Goal: Transaction & Acquisition: Obtain resource

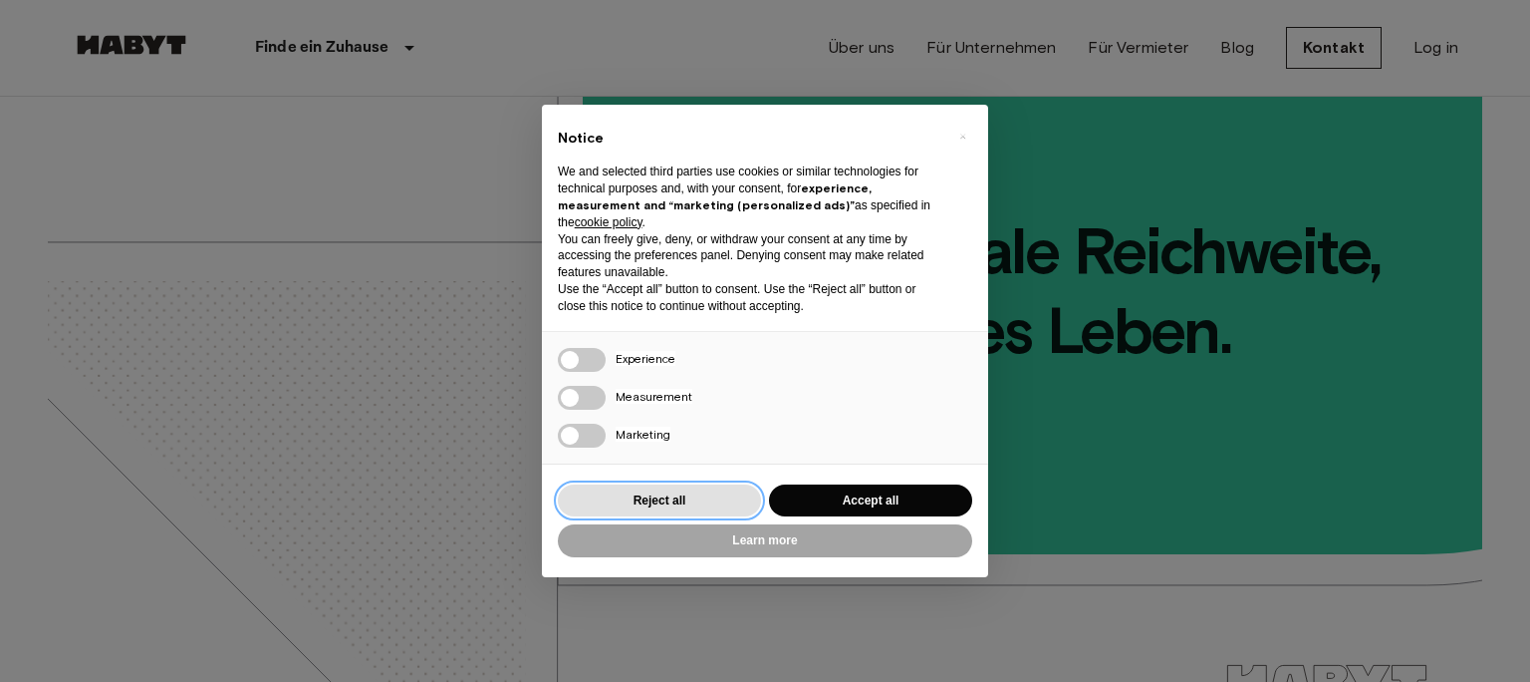
click at [679, 495] on button "Reject all" at bounding box center [659, 500] width 203 height 33
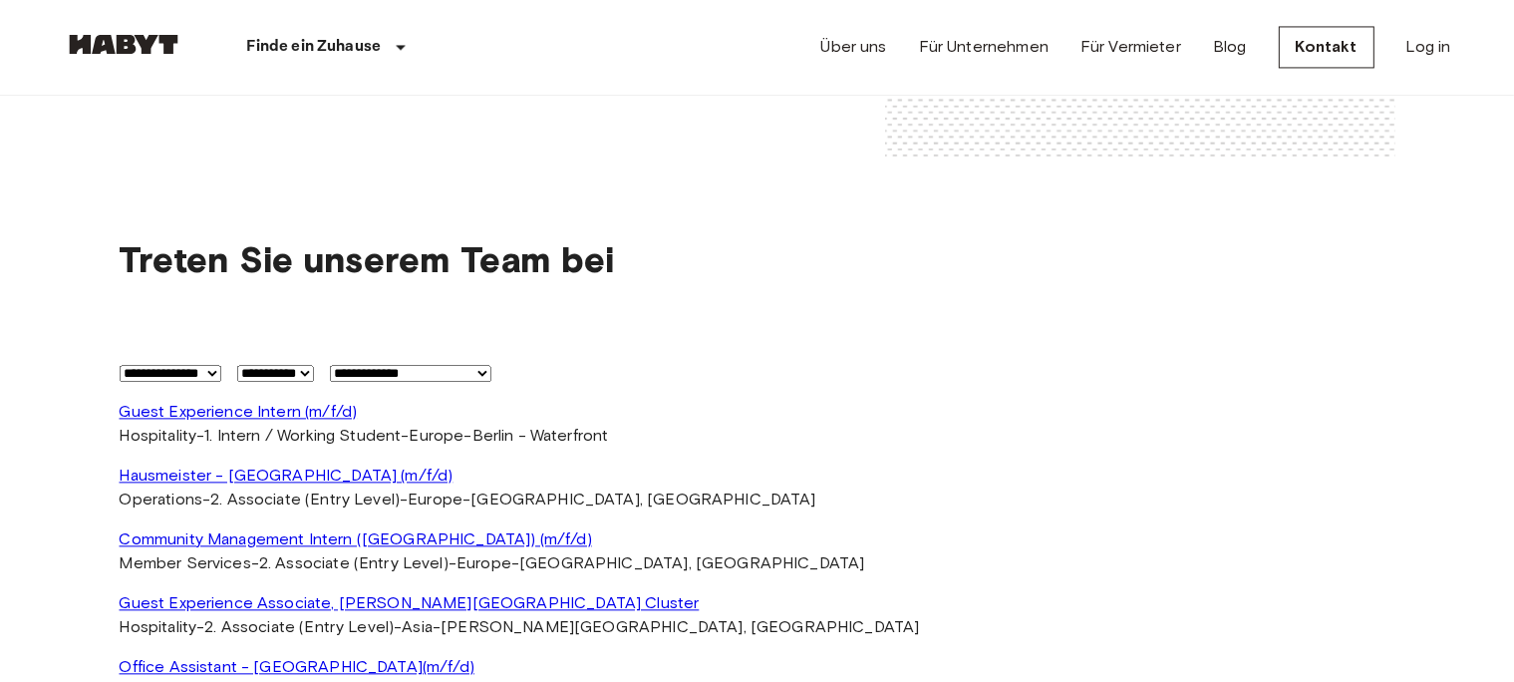
scroll to position [4253, 0]
click at [340, 48] on p "Finde ein Zuhause" at bounding box center [314, 48] width 135 height 24
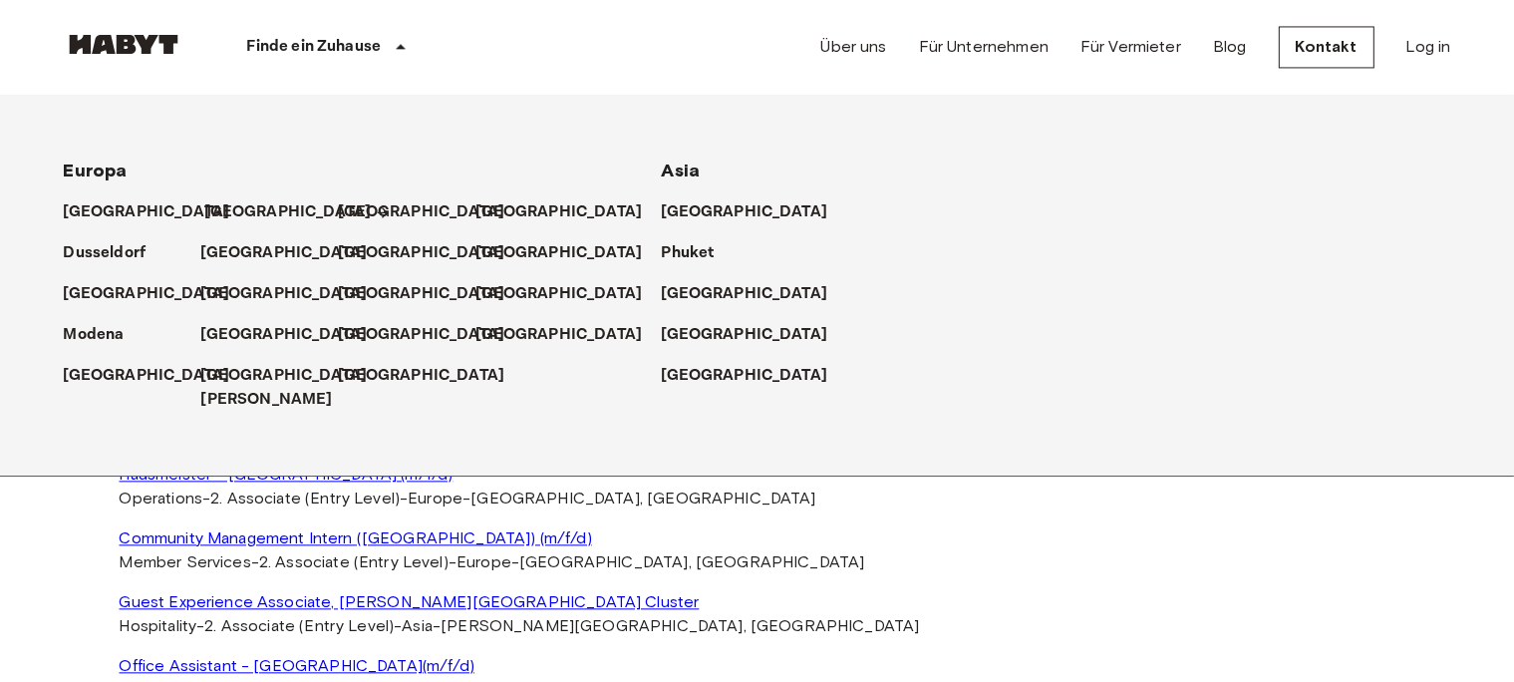
click at [237, 217] on p "[GEOGRAPHIC_DATA]" at bounding box center [288, 213] width 166 height 24
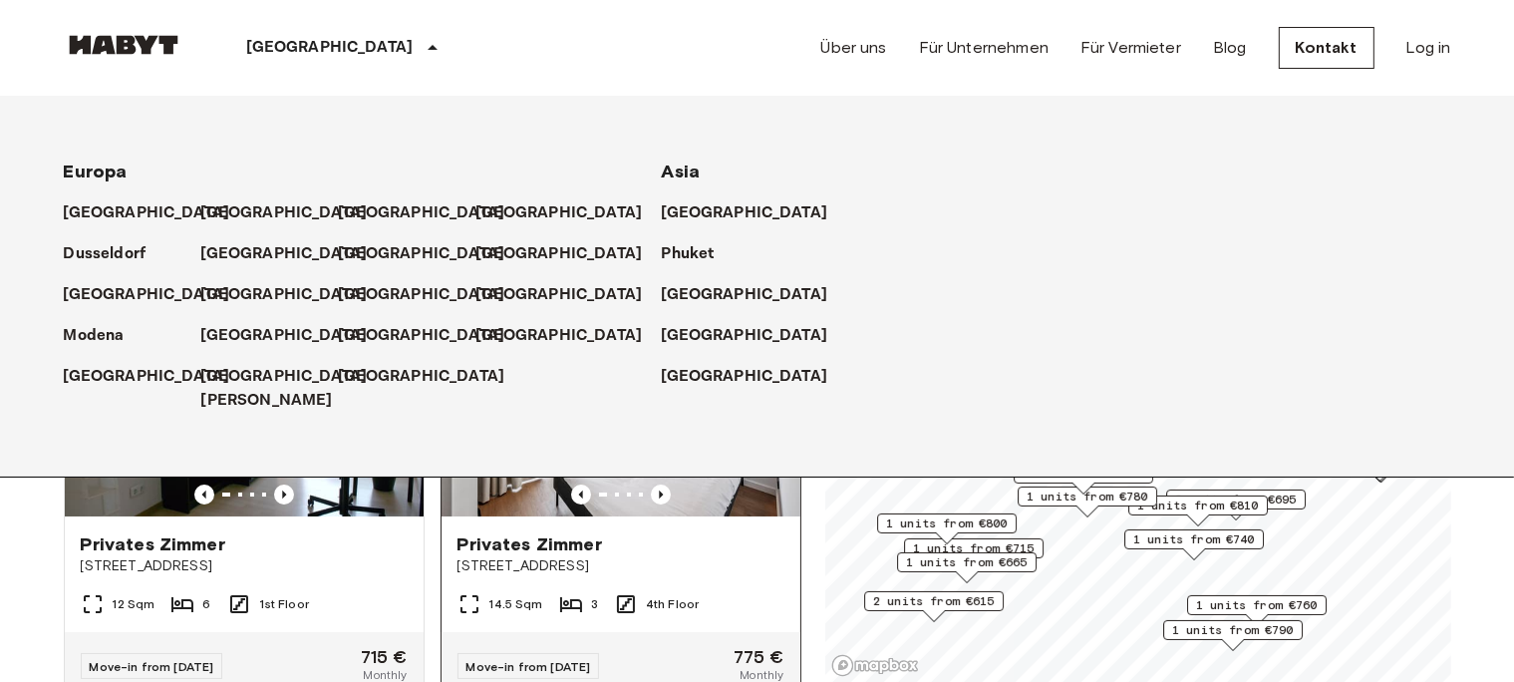
click at [747, 592] on div "14.5 Sqm 3 4th Floor" at bounding box center [620, 612] width 359 height 40
click at [237, 256] on p "[GEOGRAPHIC_DATA]" at bounding box center [288, 254] width 166 height 24
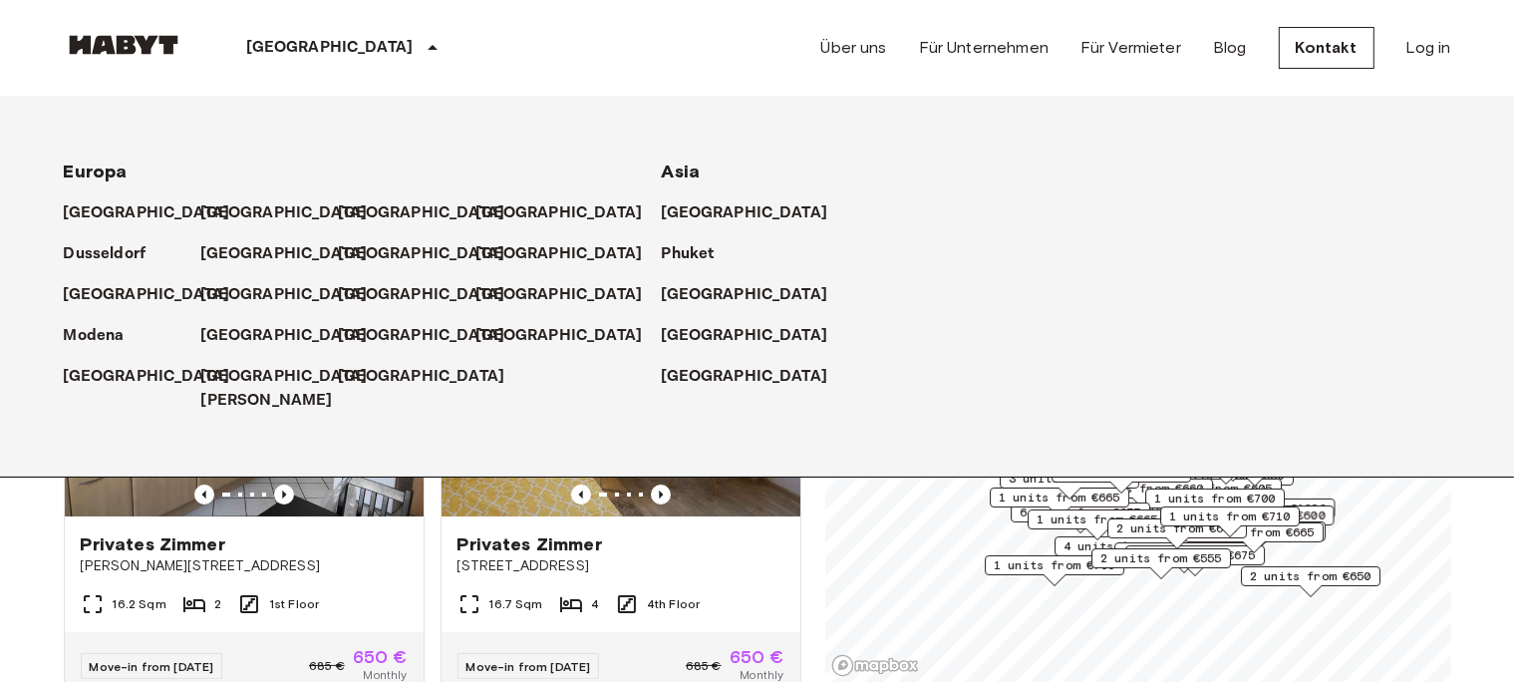
click at [1306, 569] on span "2 units from €650" at bounding box center [1311, 576] width 122 height 18
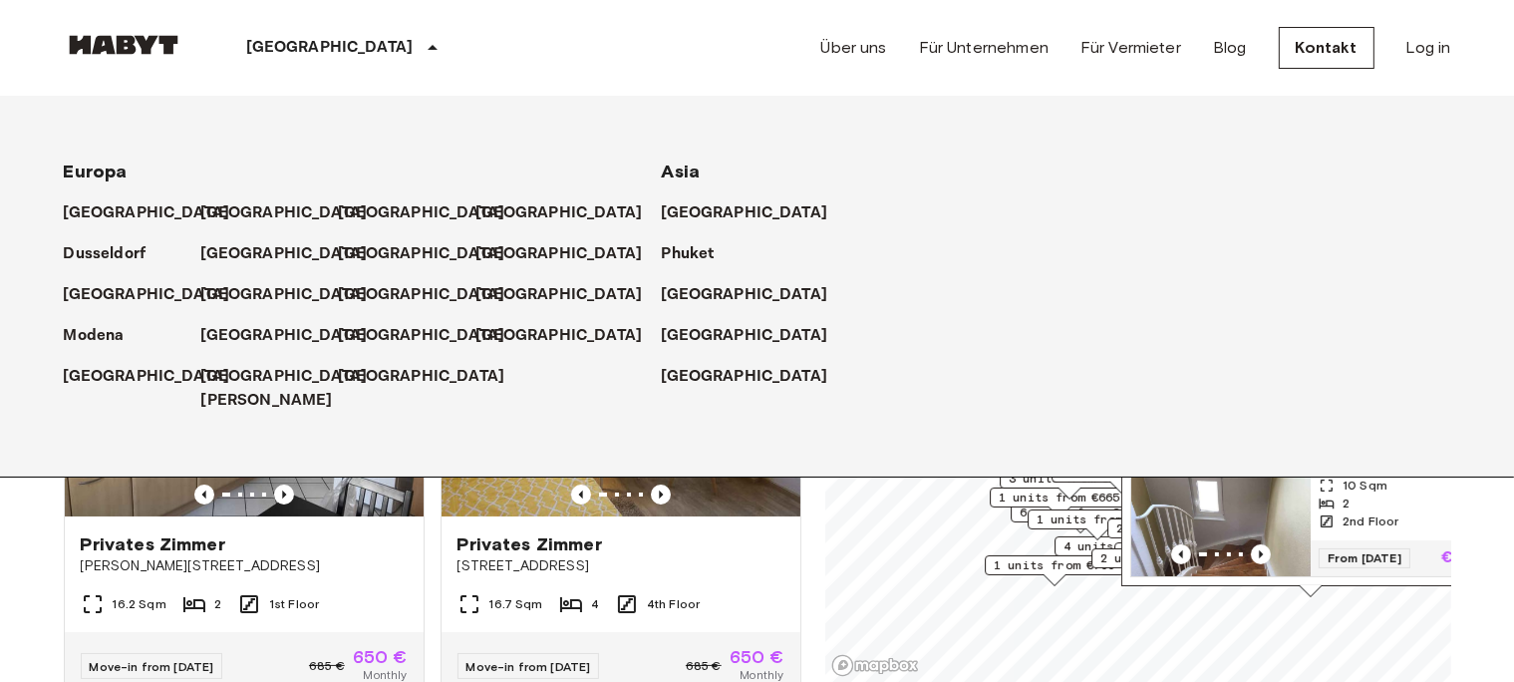
click at [1262, 545] on img "Map marker" at bounding box center [1220, 516] width 179 height 120
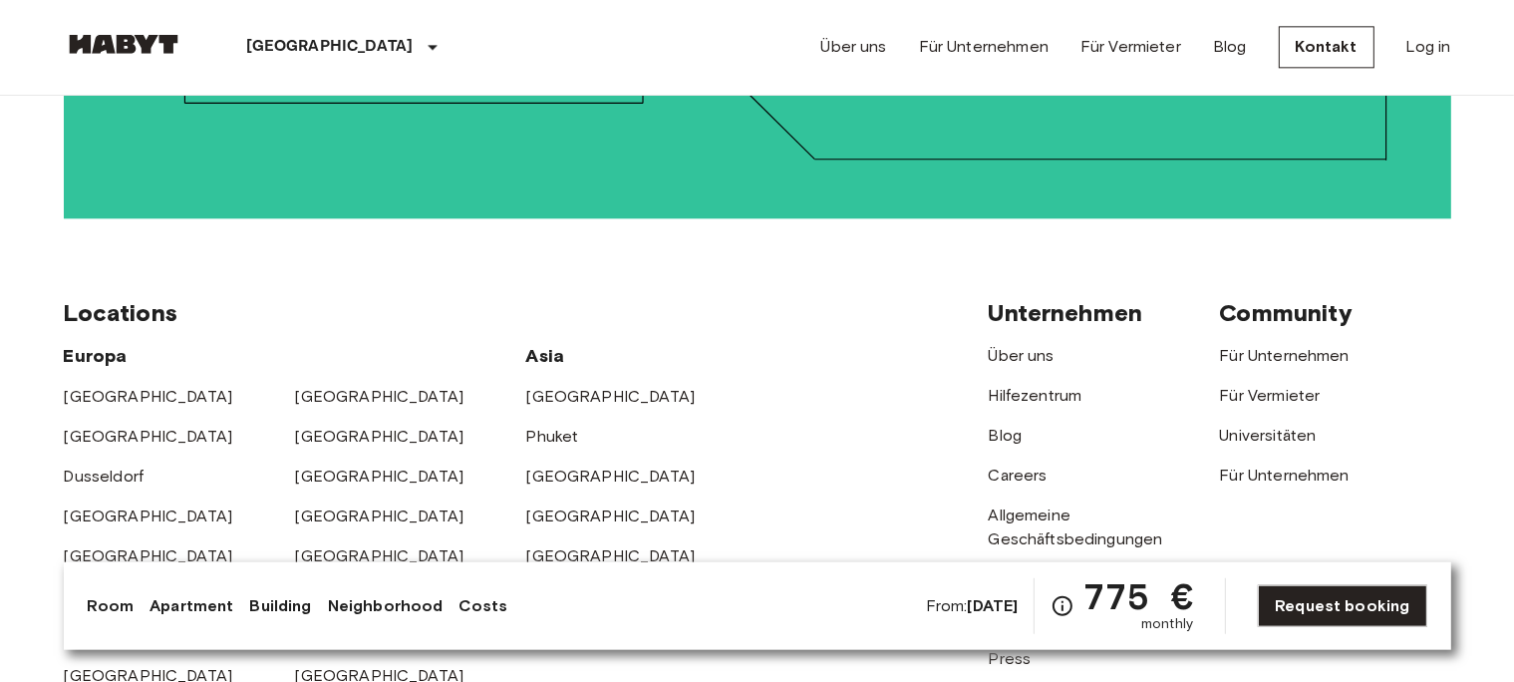
scroll to position [4939, 0]
click at [329, 466] on link "[GEOGRAPHIC_DATA]" at bounding box center [379, 475] width 169 height 19
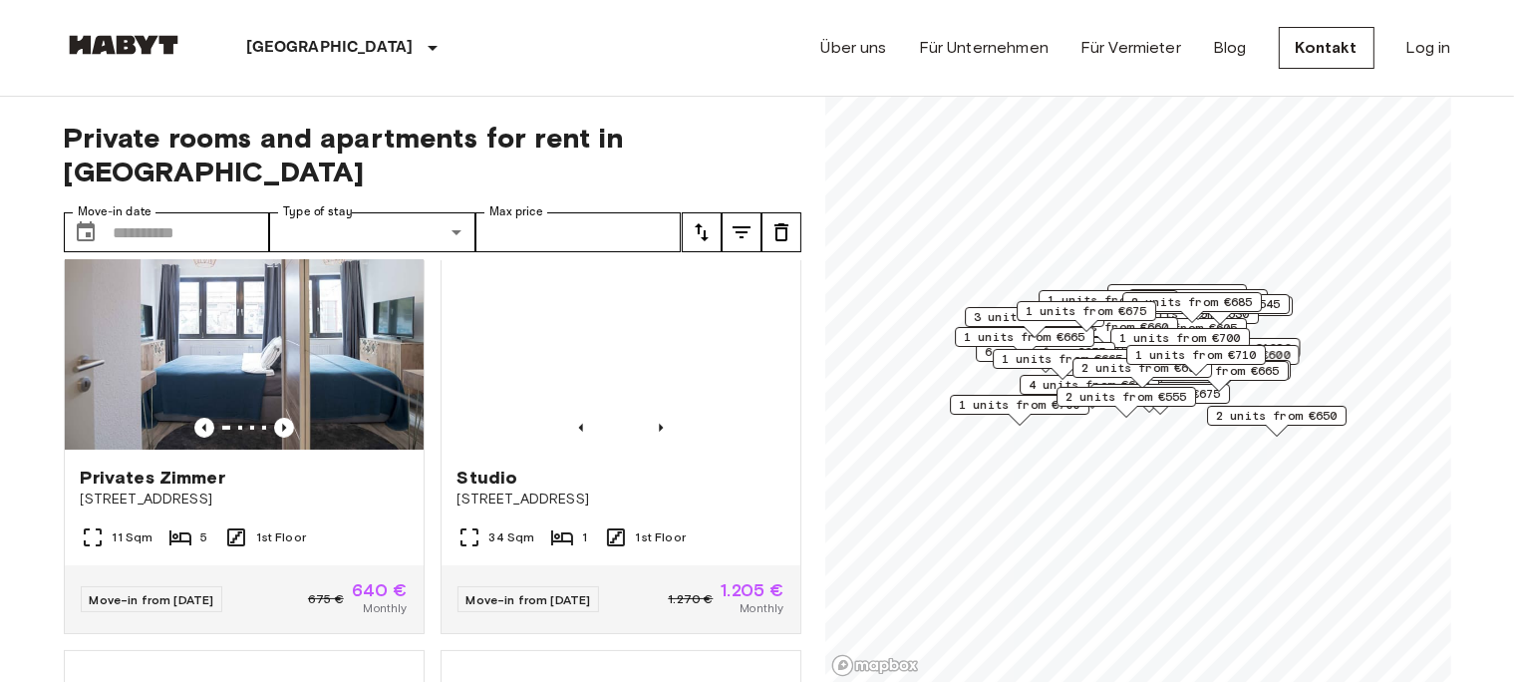
scroll to position [950, 0]
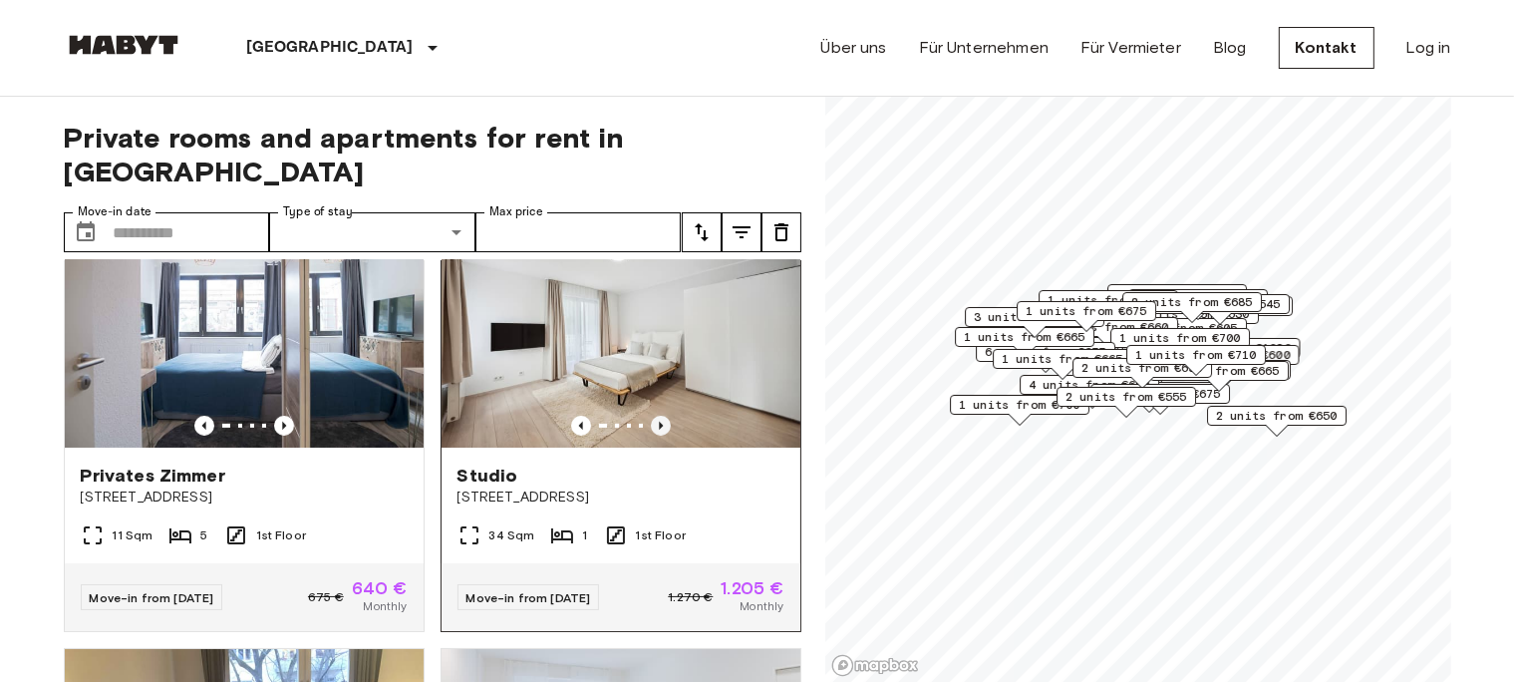
click at [659, 421] on icon "Previous image" at bounding box center [661, 425] width 4 height 8
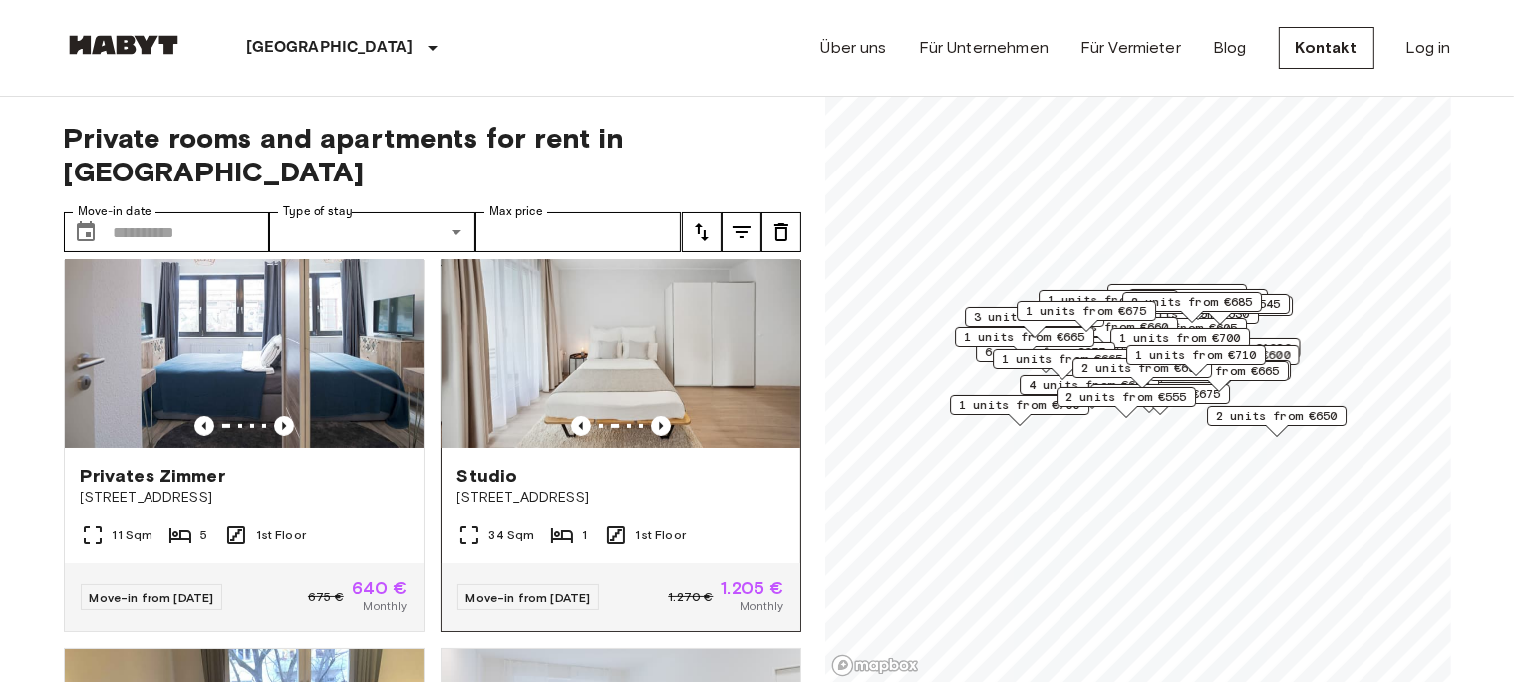
click at [658, 416] on div at bounding box center [620, 426] width 359 height 20
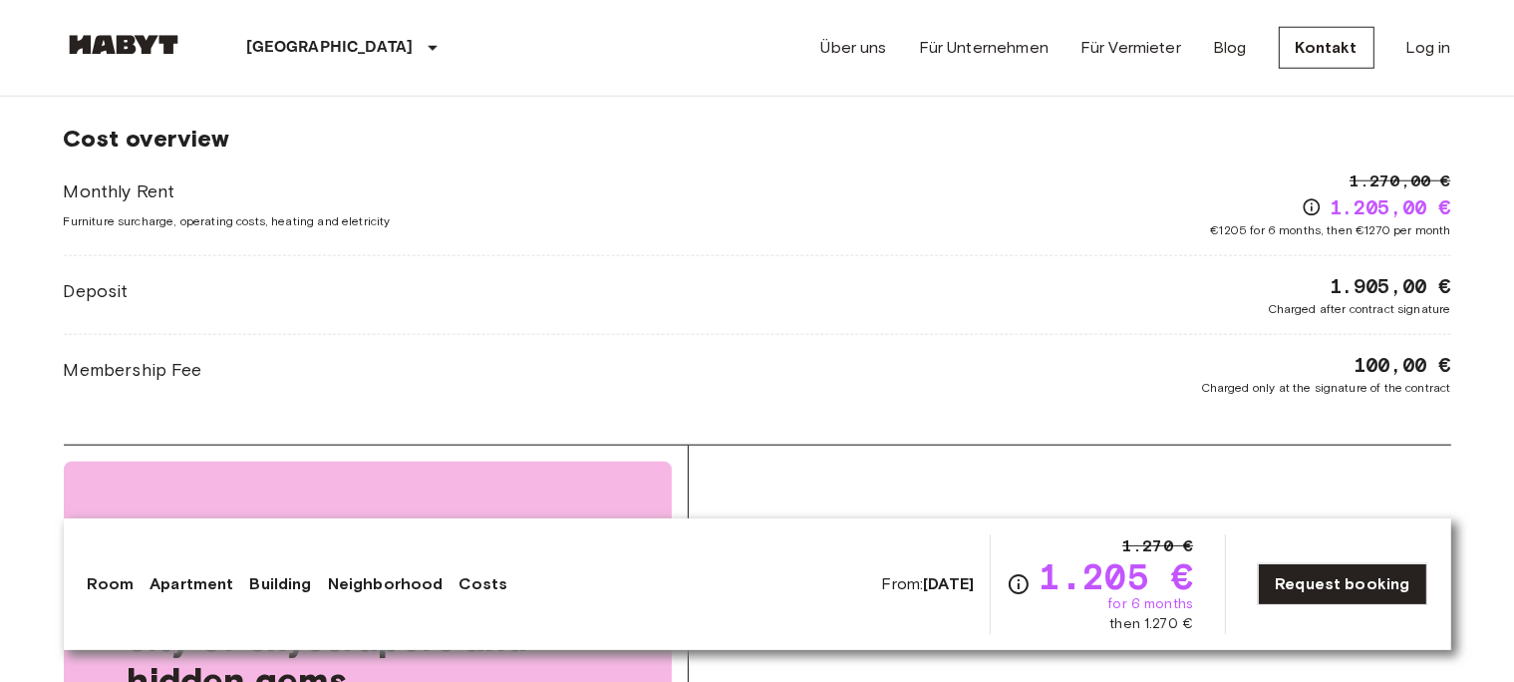
scroll to position [2019, 0]
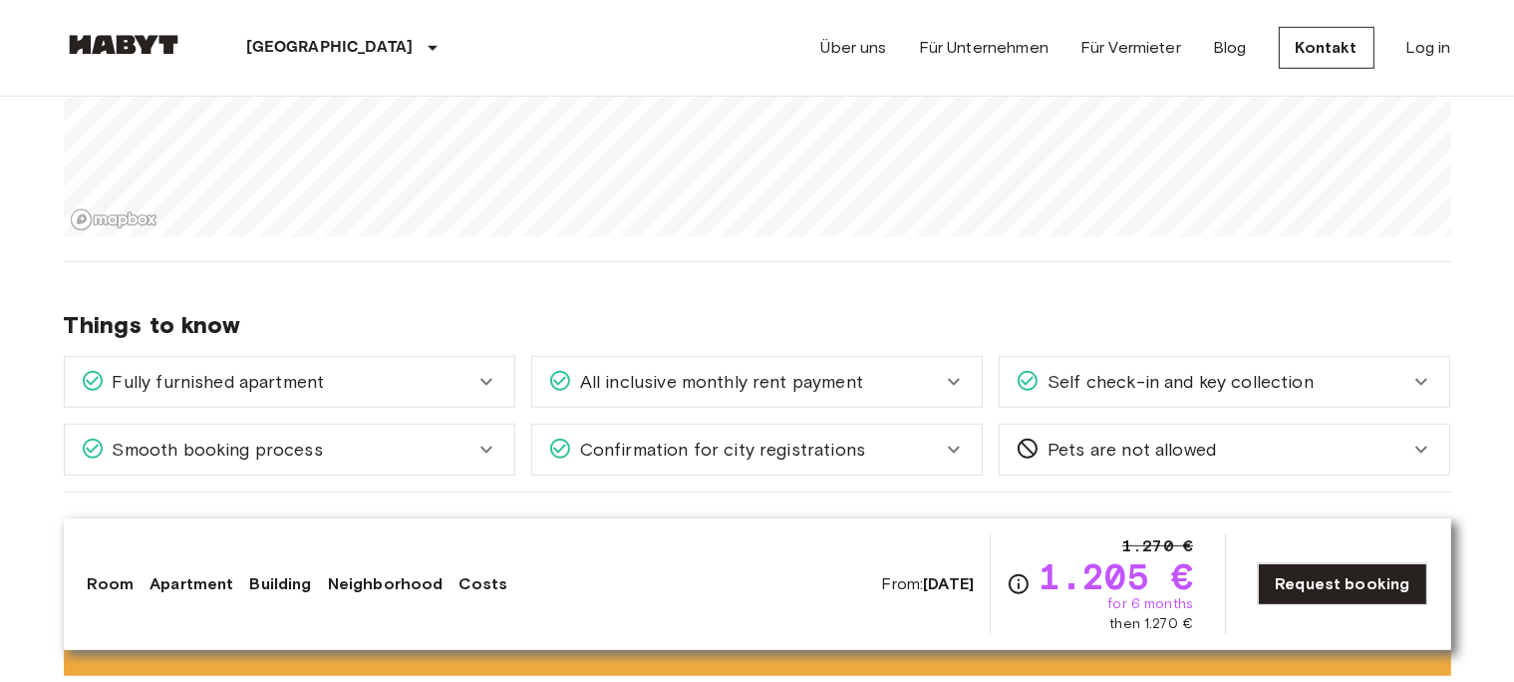
click at [327, 68] on div "[GEOGRAPHIC_DATA]" at bounding box center [346, 48] width 326 height 96
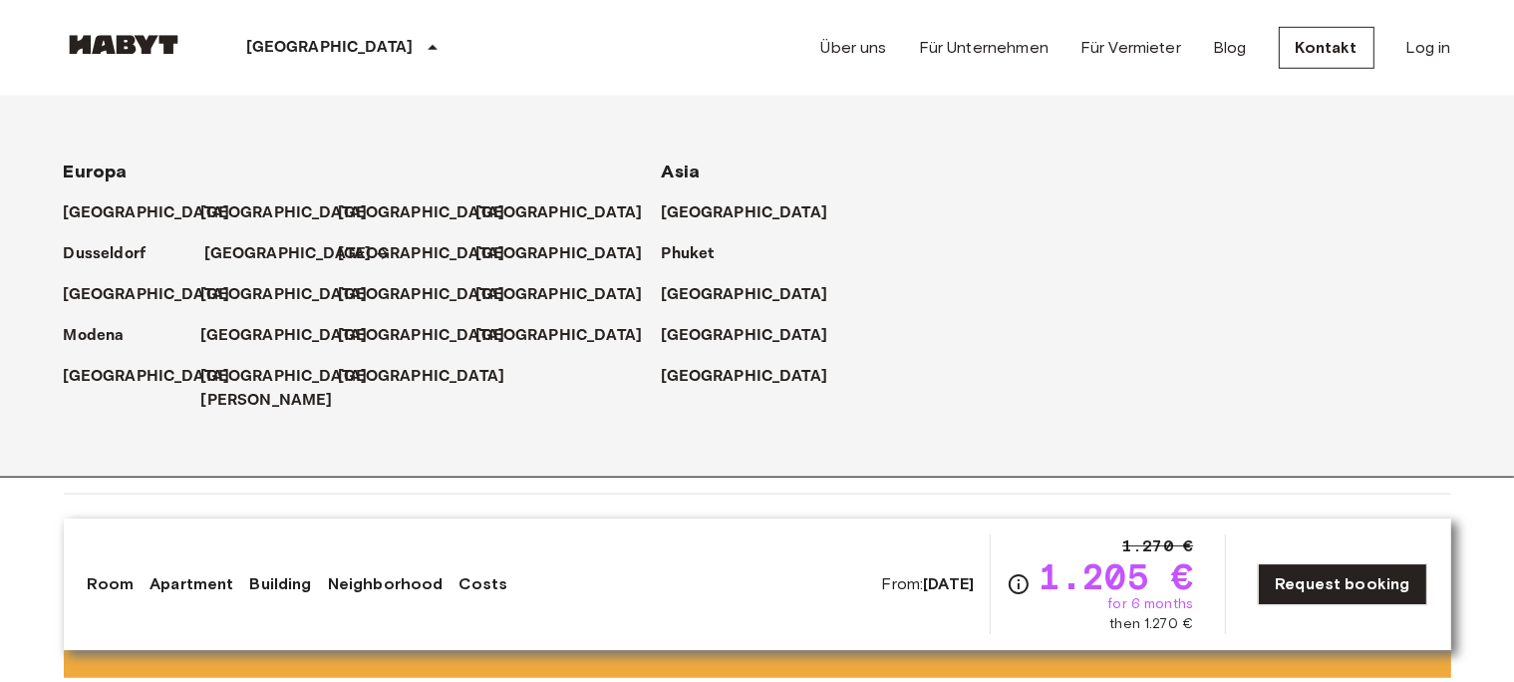
click at [240, 244] on p "[GEOGRAPHIC_DATA]" at bounding box center [288, 254] width 166 height 24
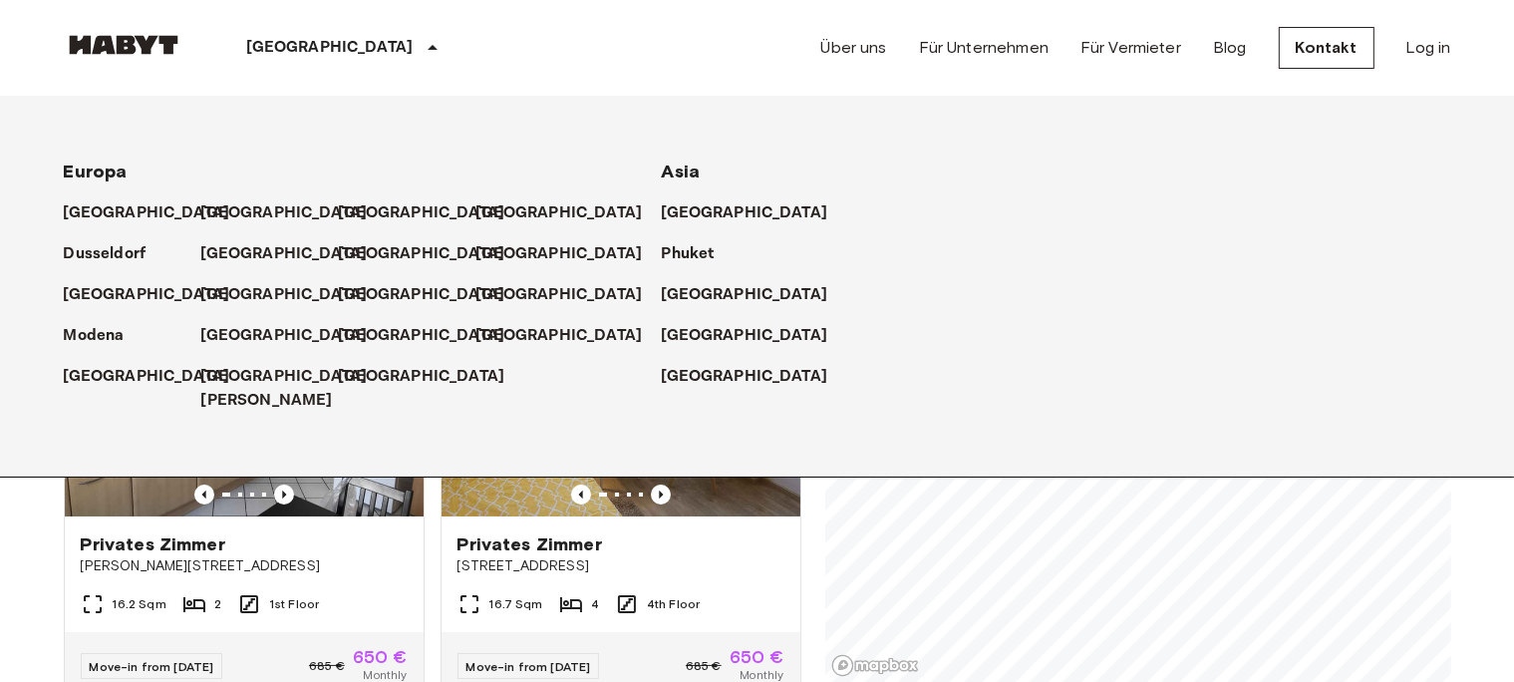
click at [237, 257] on p "[GEOGRAPHIC_DATA]" at bounding box center [288, 254] width 166 height 24
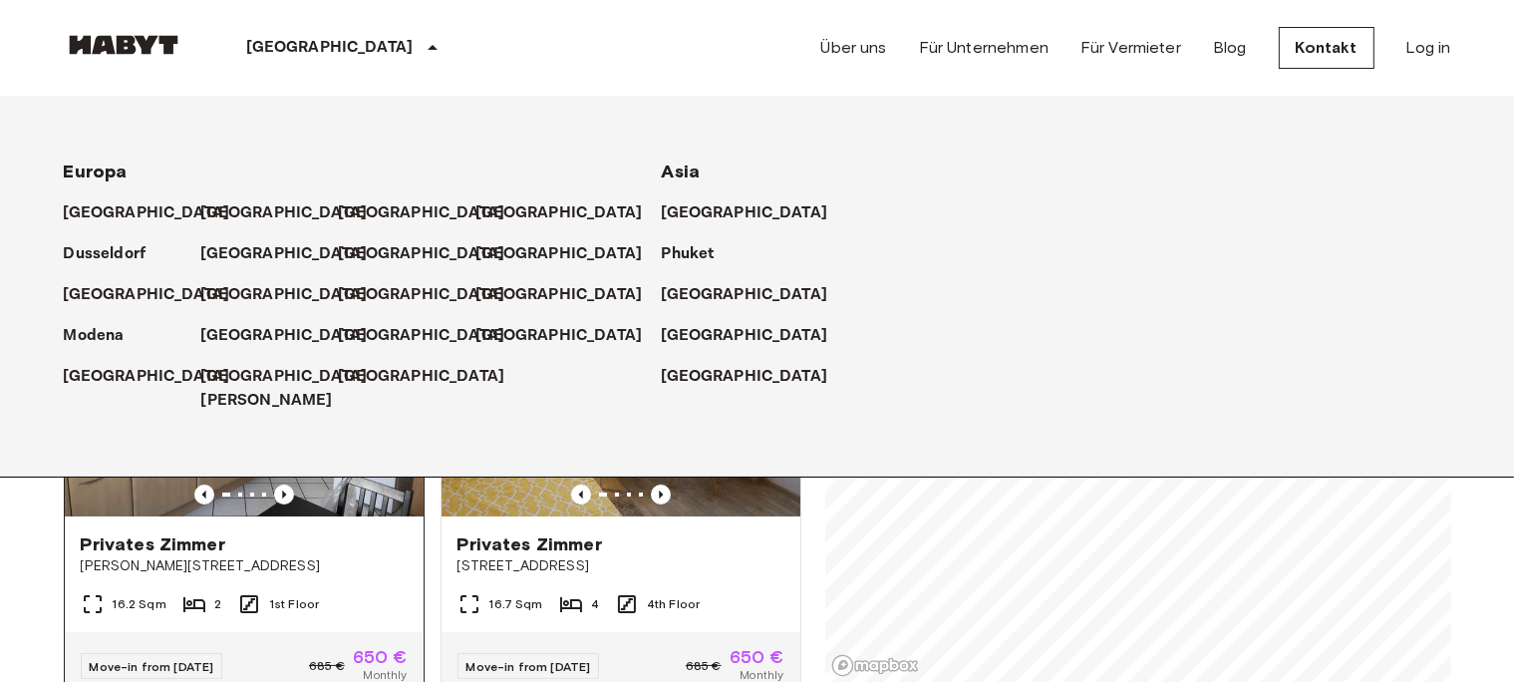
click at [349, 548] on div "Privates Zimmer Offenbacher Landstraße 407" at bounding box center [244, 554] width 359 height 76
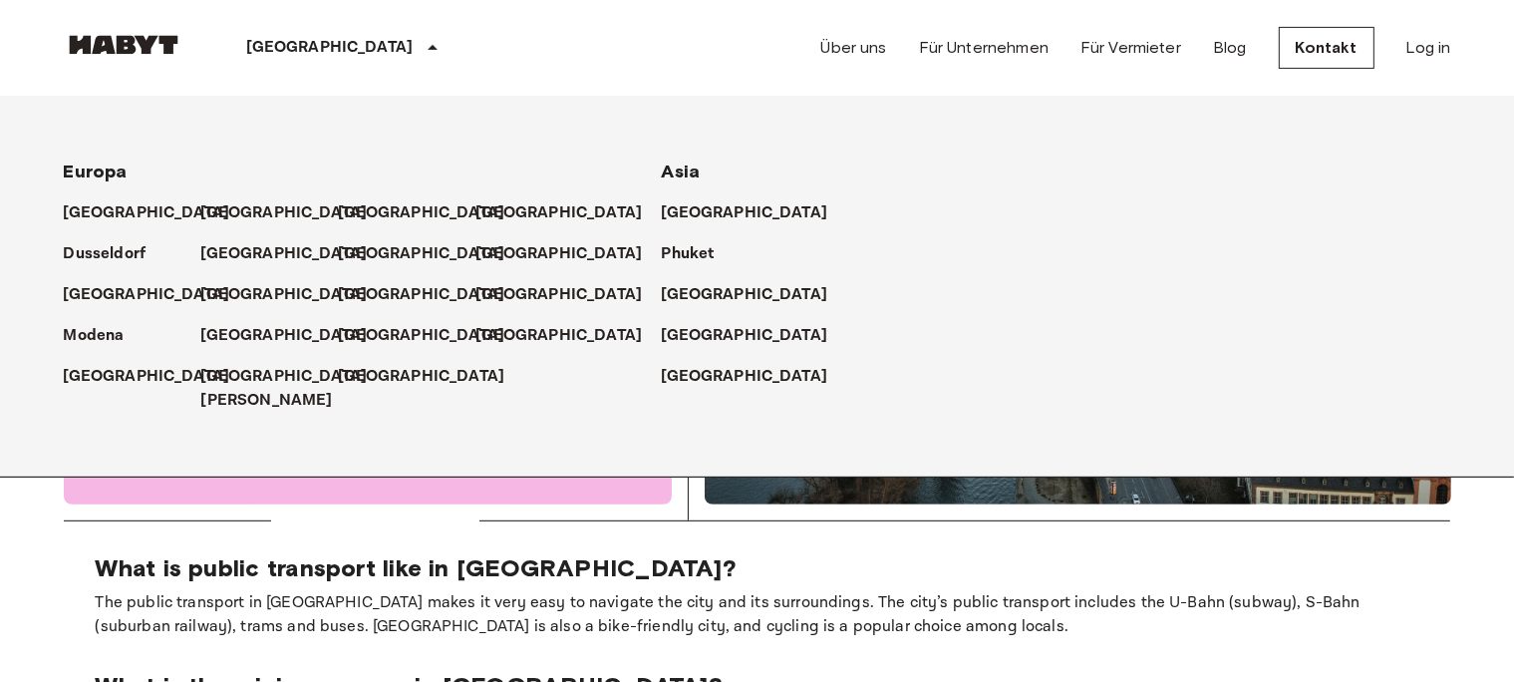
scroll to position [712, 0]
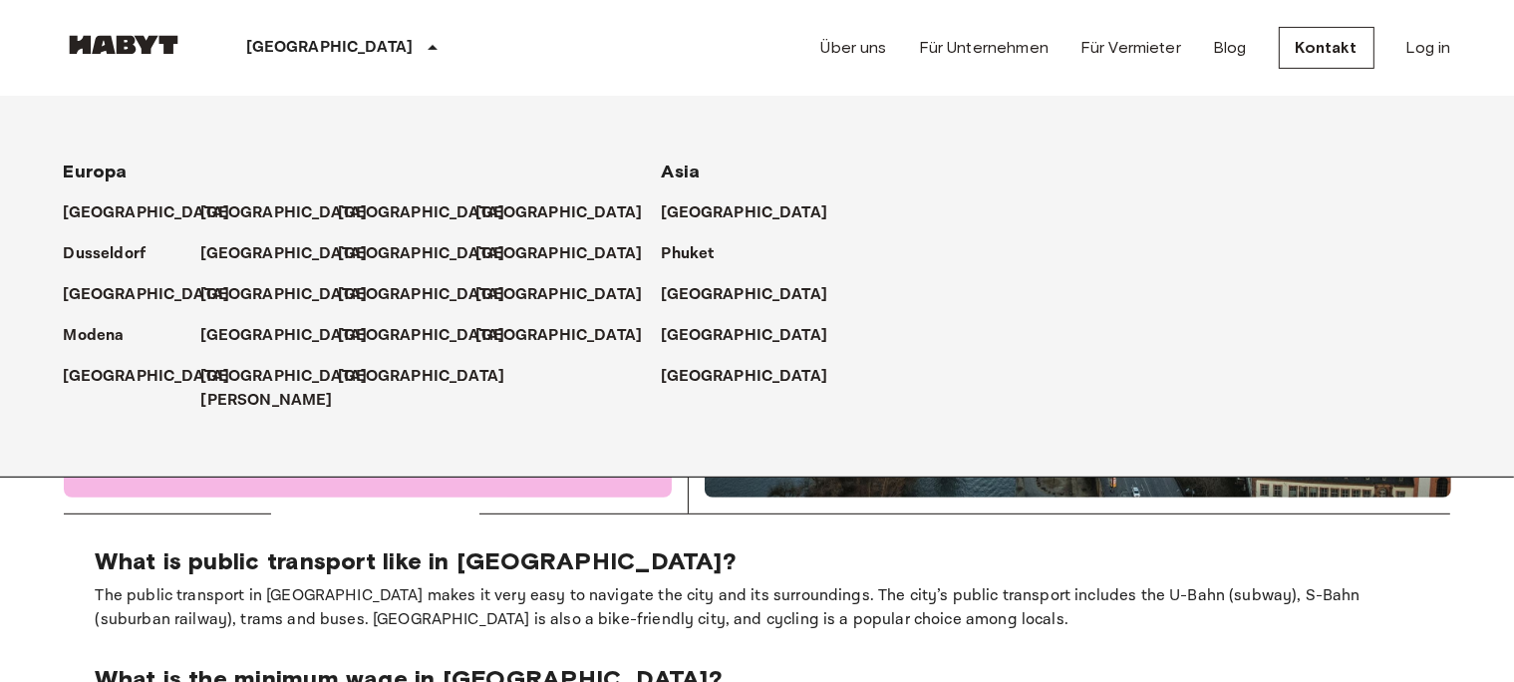
click at [297, 68] on div "[GEOGRAPHIC_DATA]" at bounding box center [346, 48] width 326 height 96
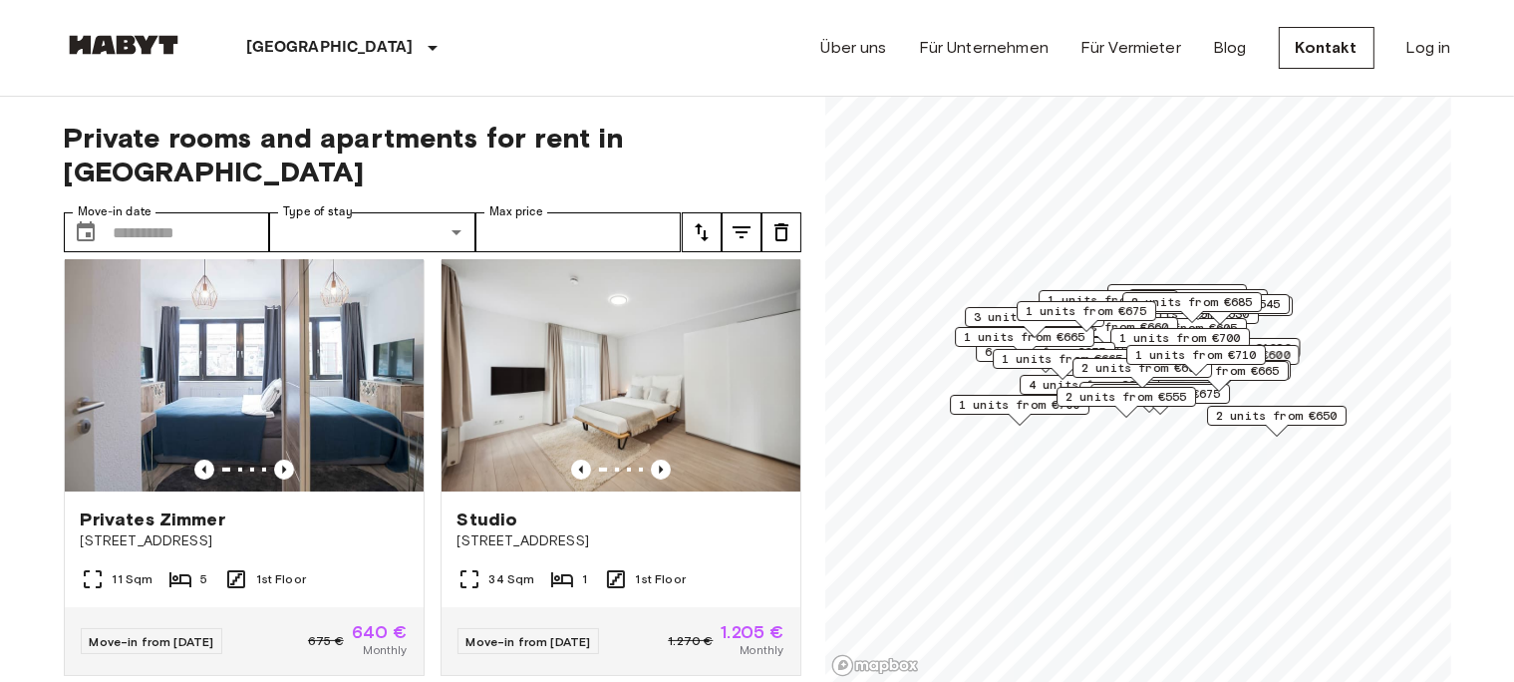
scroll to position [975, 0]
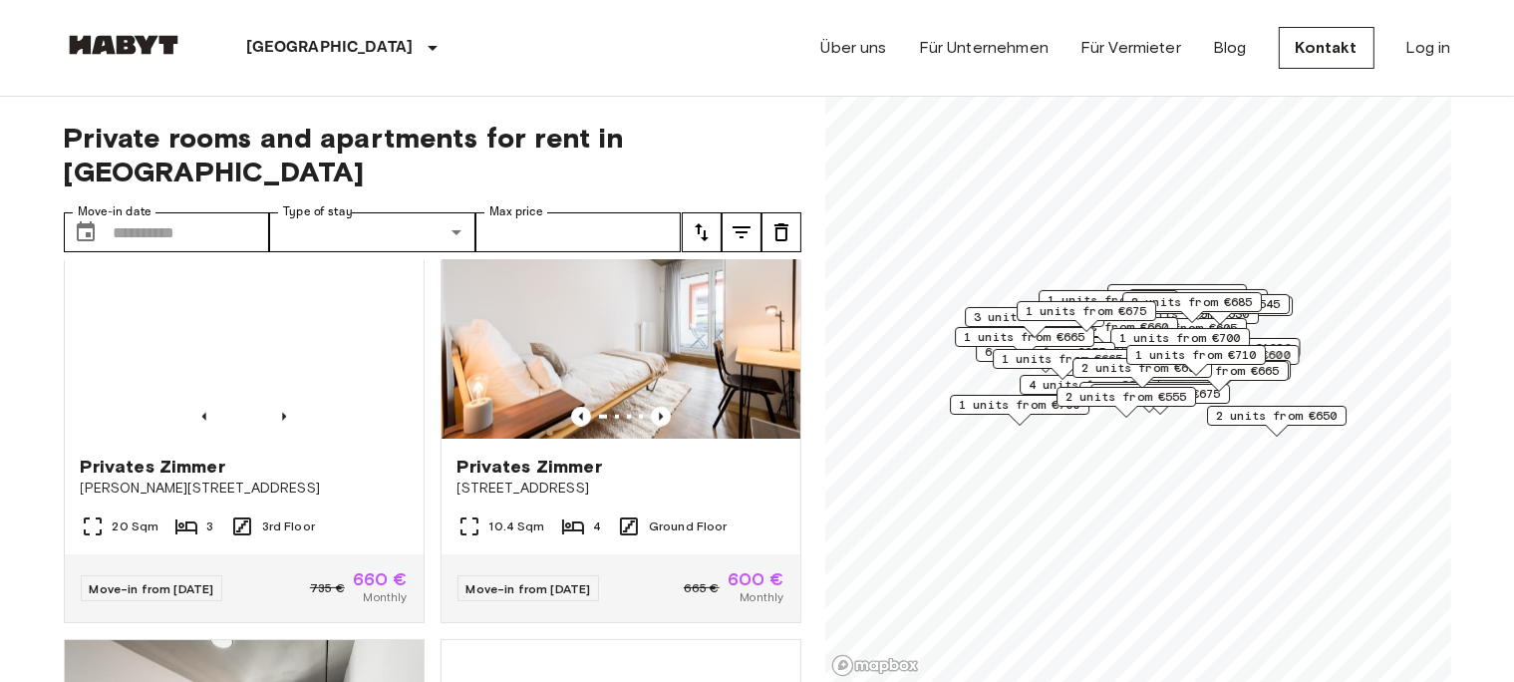
scroll to position [3179, 0]
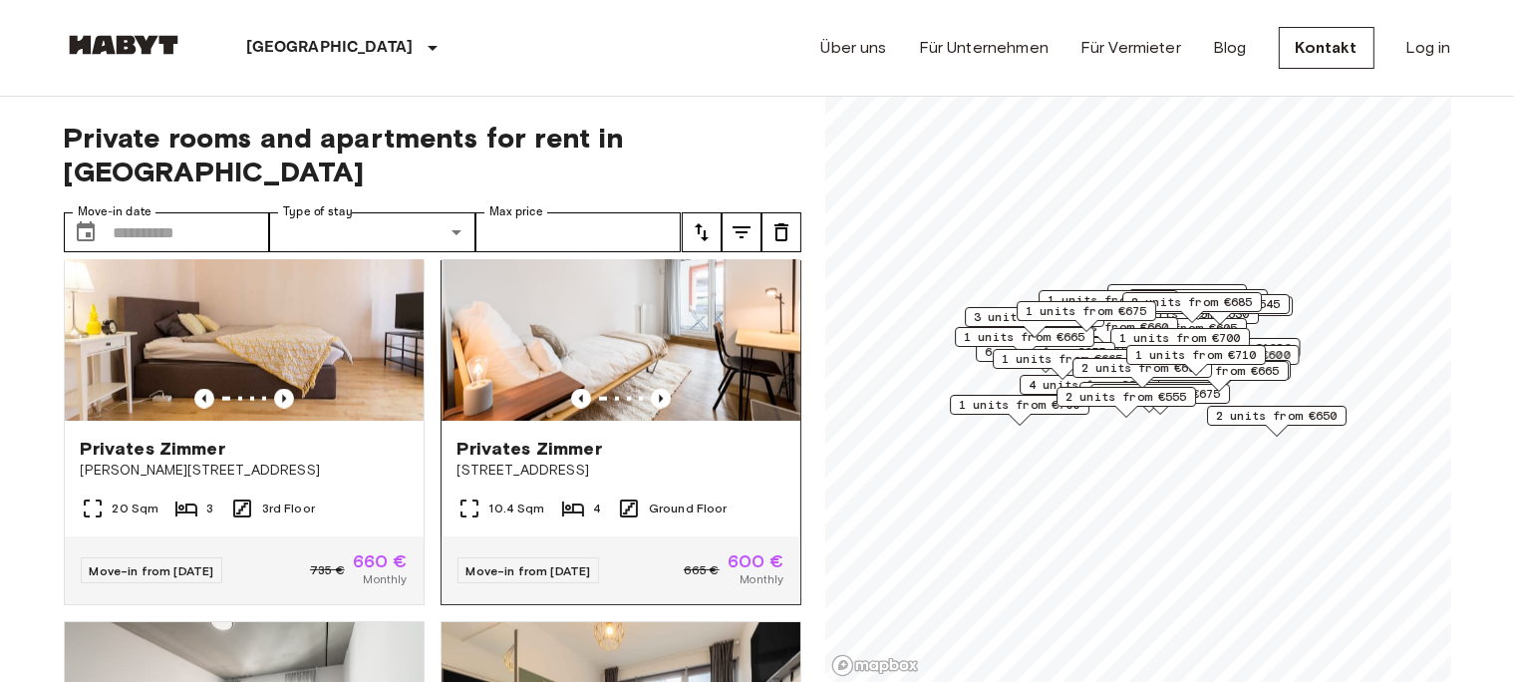
click at [707, 420] on img at bounding box center [620, 300] width 359 height 239
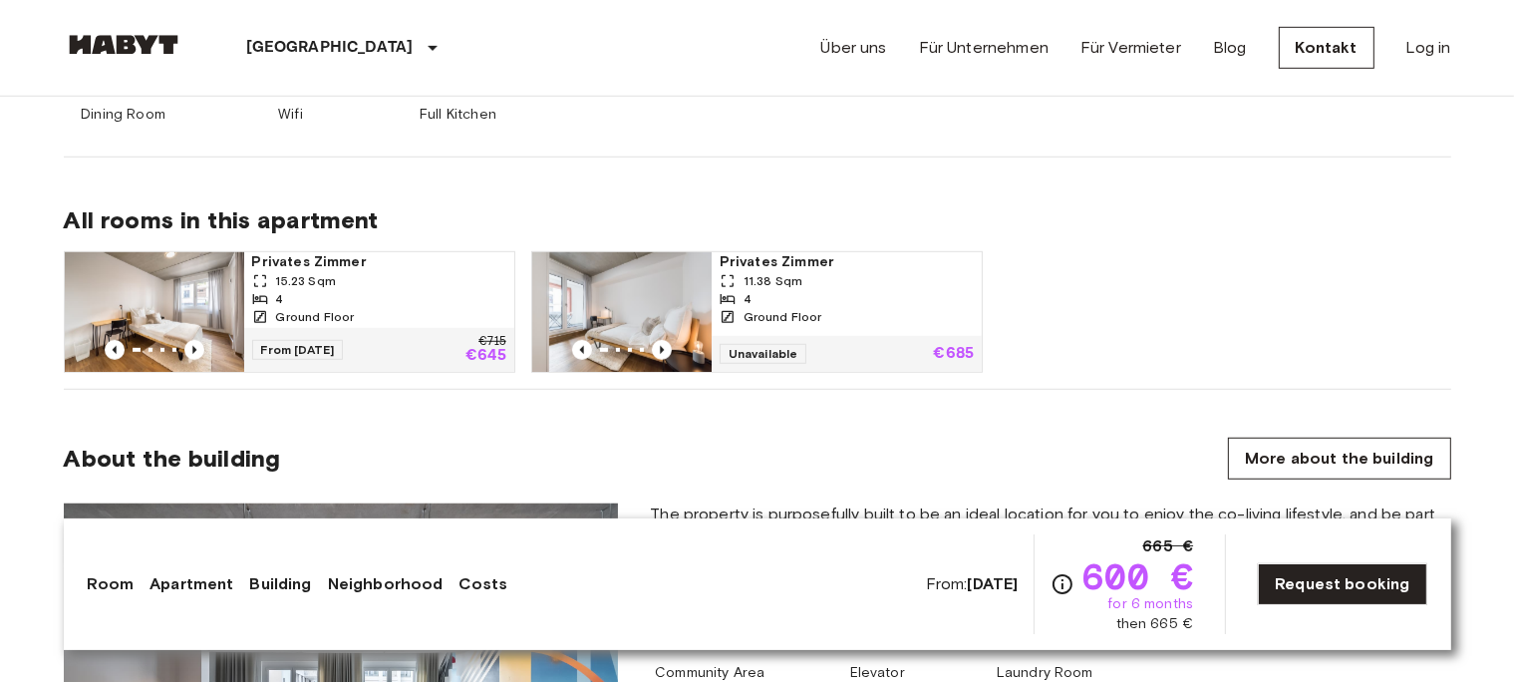
scroll to position [1343, 0]
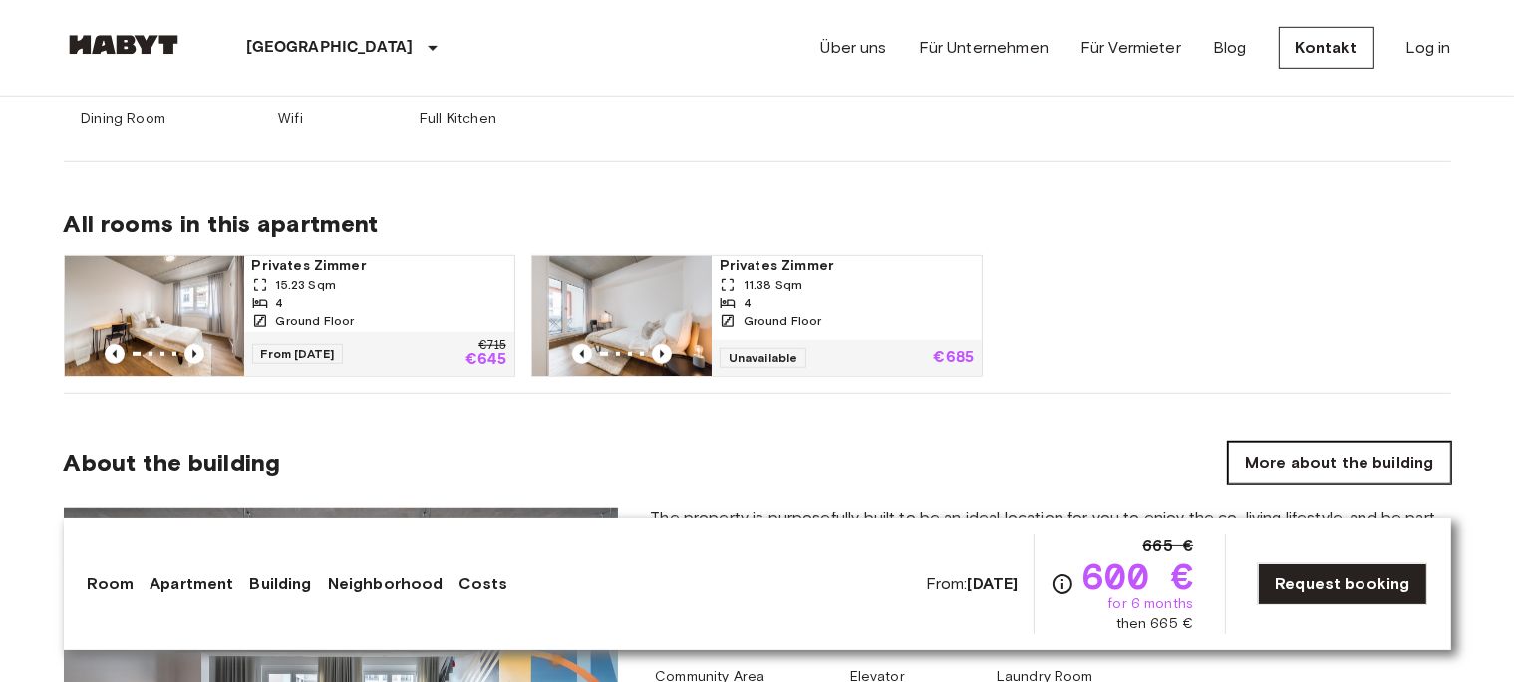
click at [1348, 444] on link "More about the building" at bounding box center [1339, 462] width 222 height 42
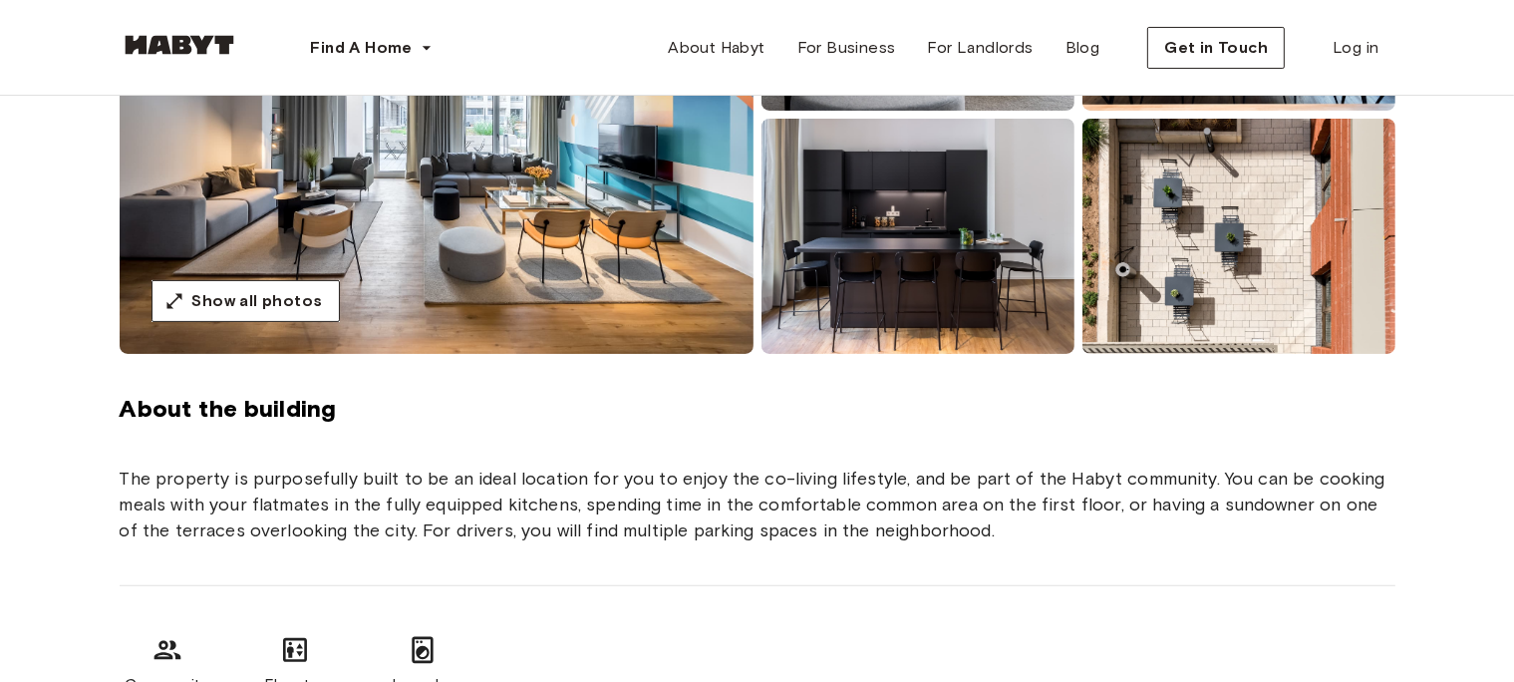
scroll to position [399, 0]
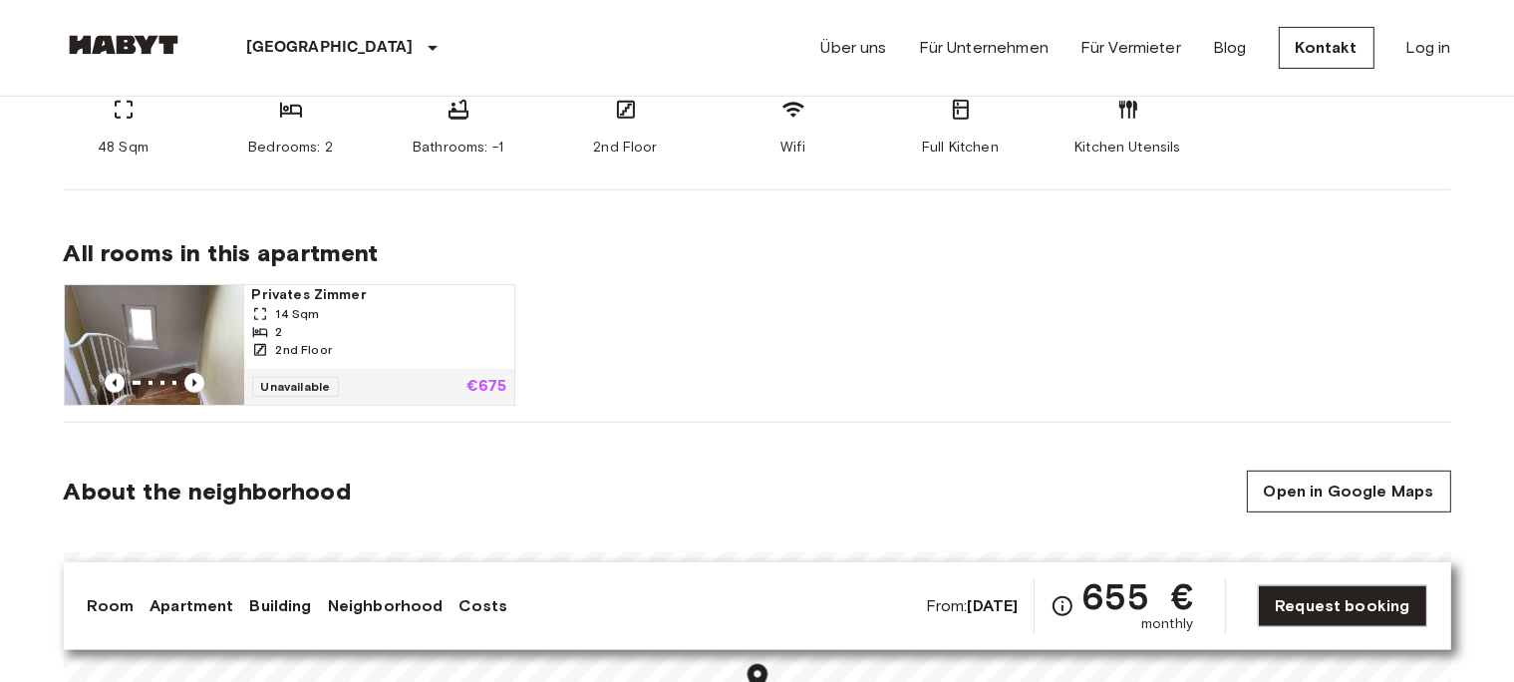
scroll to position [881, 0]
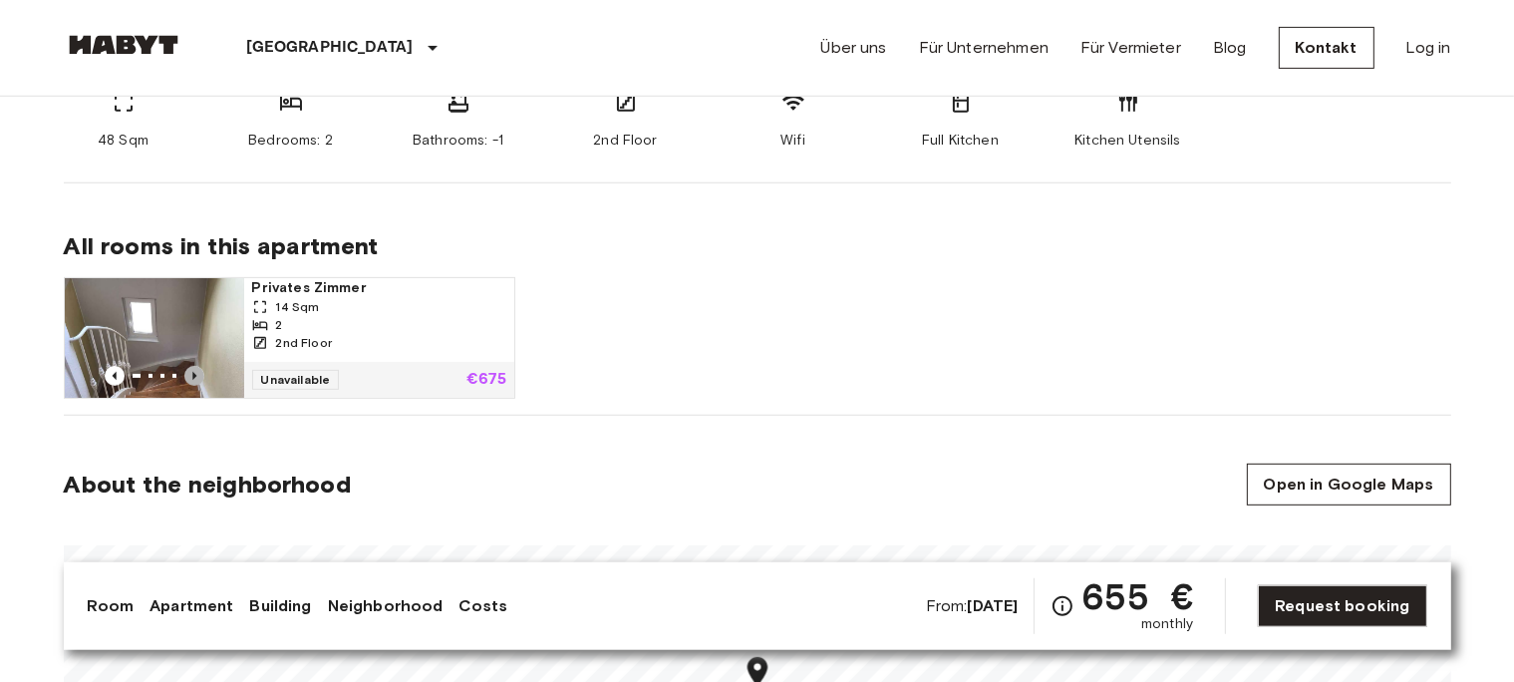
click at [197, 380] on icon "Previous image" at bounding box center [194, 376] width 20 height 20
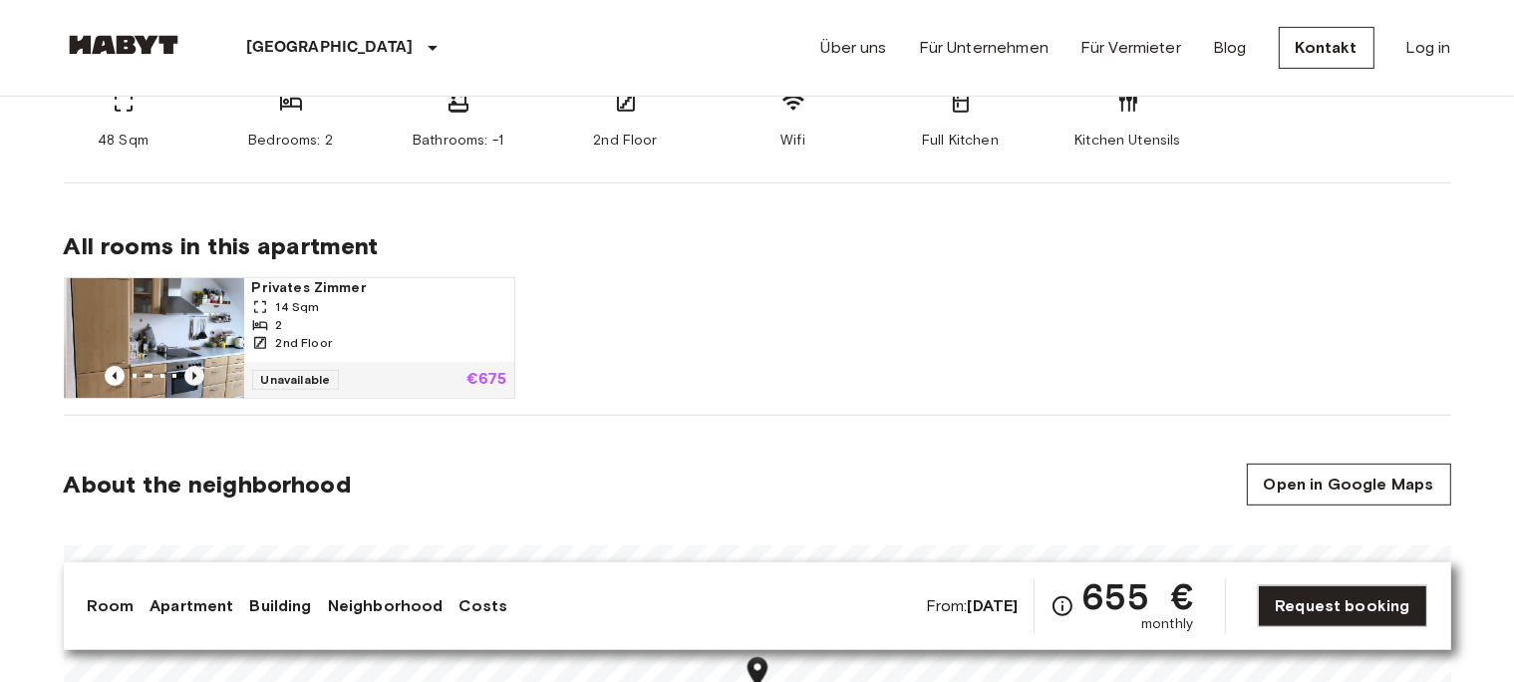
click at [197, 380] on icon "Previous image" at bounding box center [194, 376] width 20 height 20
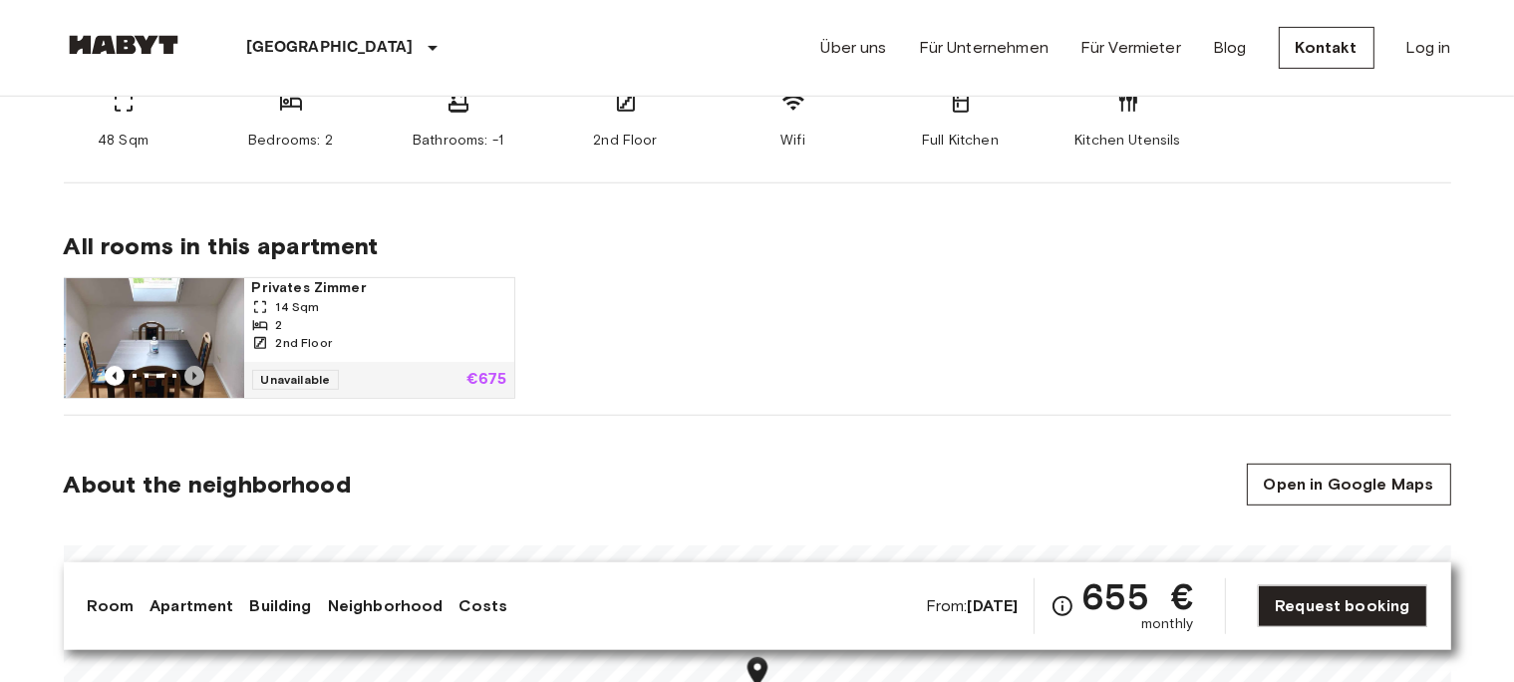
click at [197, 380] on icon "Previous image" at bounding box center [194, 376] width 20 height 20
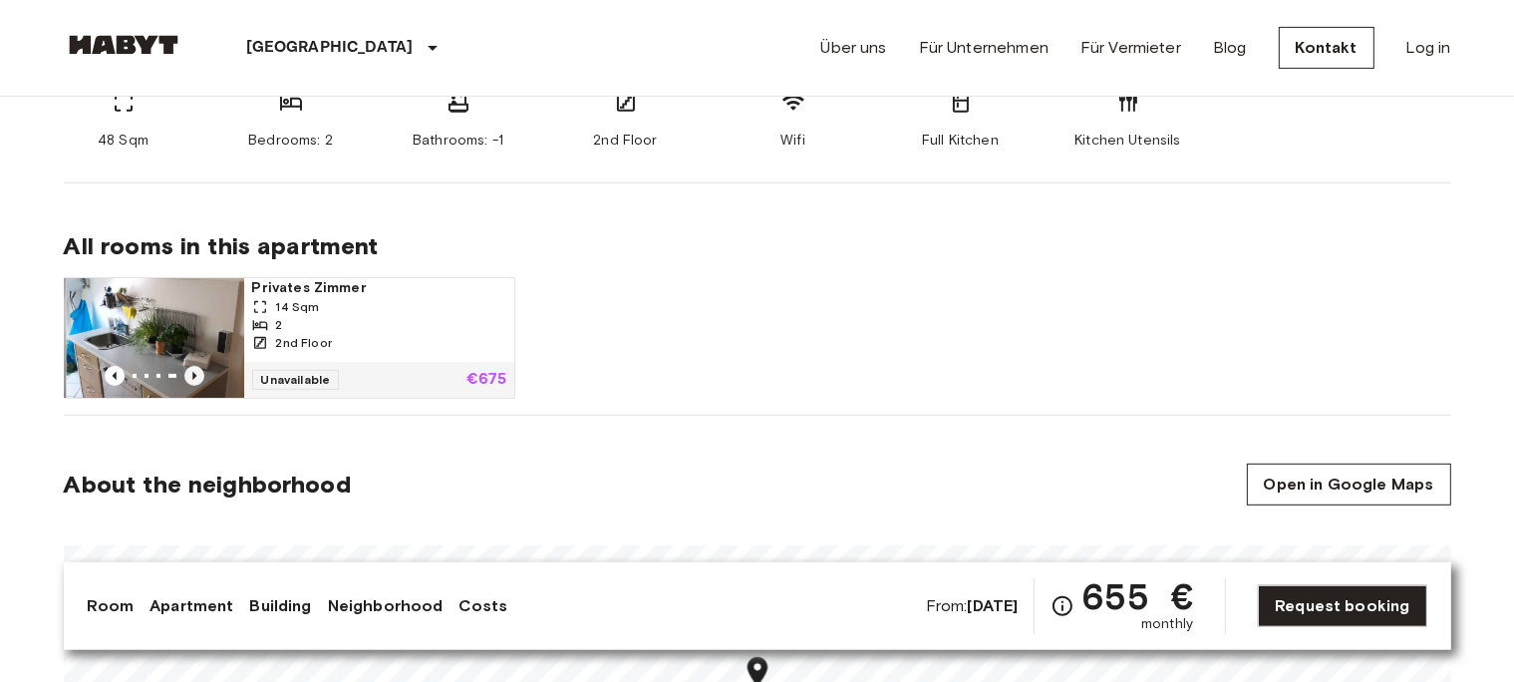
click at [195, 380] on icon "Previous image" at bounding box center [194, 376] width 20 height 20
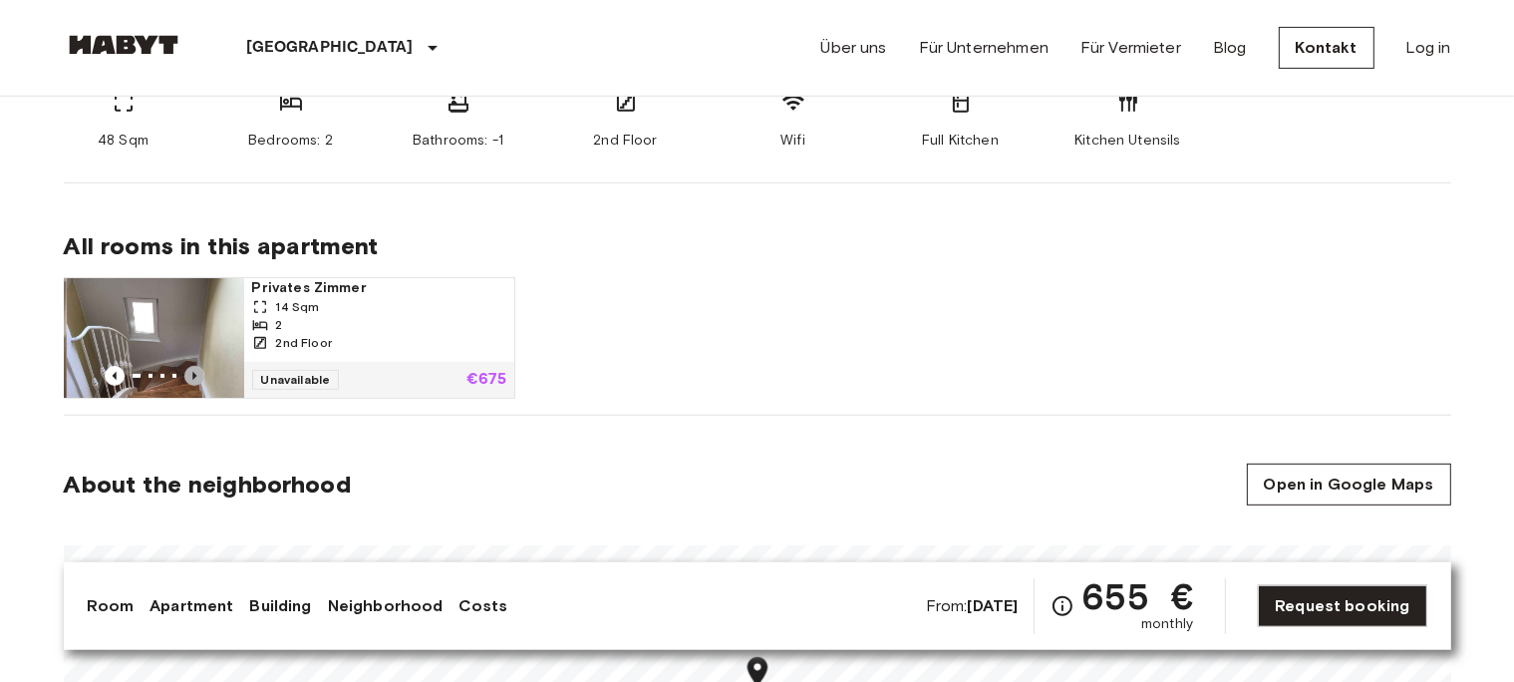
click at [195, 380] on icon "Previous image" at bounding box center [194, 376] width 20 height 20
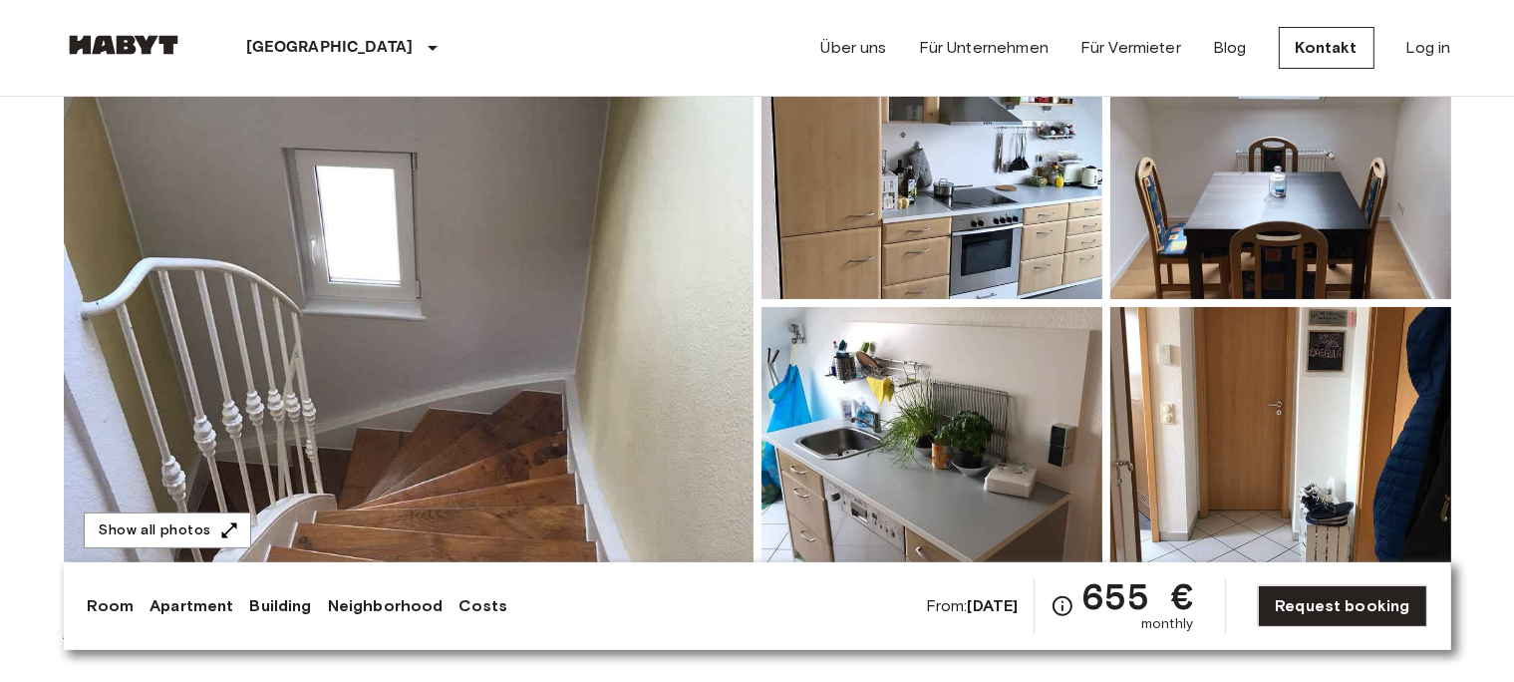
scroll to position [211, 0]
